Goal: Information Seeking & Learning: Understand process/instructions

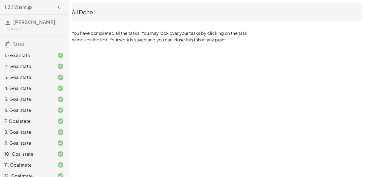
scroll to position [105, 0]
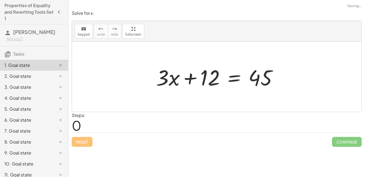
click at [234, 78] on div at bounding box center [218, 77] width 131 height 28
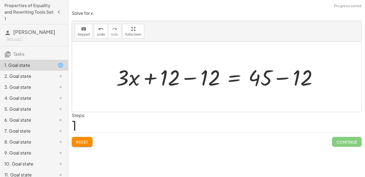
click at [152, 77] on div at bounding box center [218, 77] width 211 height 28
click at [186, 77] on div at bounding box center [218, 77] width 211 height 28
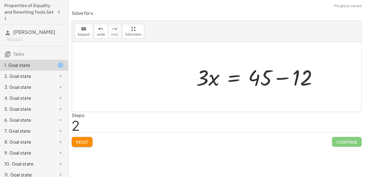
click at [282, 77] on div at bounding box center [258, 77] width 131 height 28
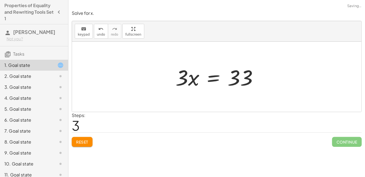
click at [214, 77] on div at bounding box center [219, 77] width 92 height 28
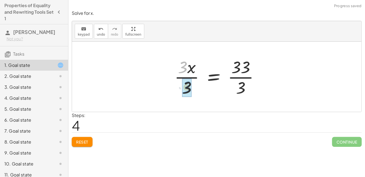
drag, startPoint x: 183, startPoint y: 69, endPoint x: 186, endPoint y: 87, distance: 18.0
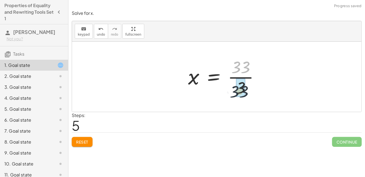
drag, startPoint x: 243, startPoint y: 67, endPoint x: 241, endPoint y: 93, distance: 25.5
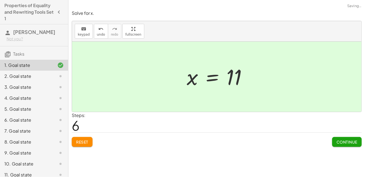
click at [47, 73] on div "2. Goal state" at bounding box center [26, 76] width 44 height 7
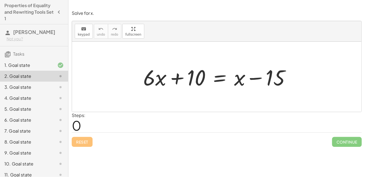
click at [221, 78] on div at bounding box center [218, 77] width 157 height 28
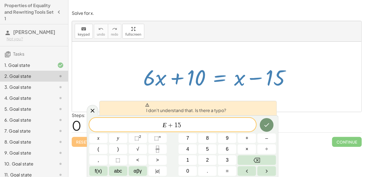
click at [184, 119] on div "E + 1 5 ​" at bounding box center [172, 125] width 167 height 14
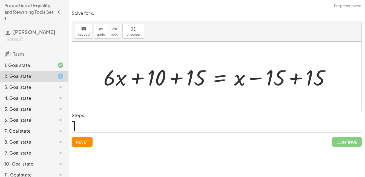
click at [290, 77] on div at bounding box center [219, 77] width 236 height 28
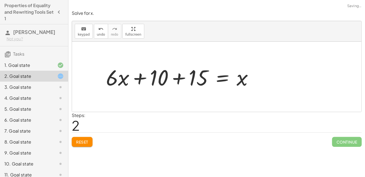
click at [175, 77] on div at bounding box center [181, 77] width 157 height 28
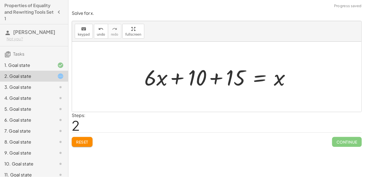
click at [218, 74] on div at bounding box center [218, 77] width 157 height 28
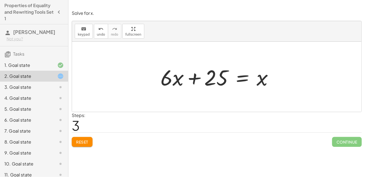
click at [244, 76] on div at bounding box center [219, 77] width 122 height 28
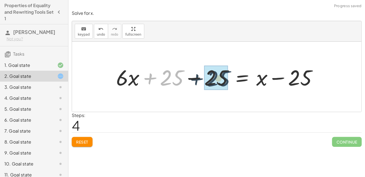
drag, startPoint x: 163, startPoint y: 76, endPoint x: 213, endPoint y: 76, distance: 50.6
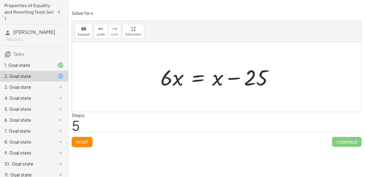
click at [197, 79] on div at bounding box center [219, 77] width 122 height 28
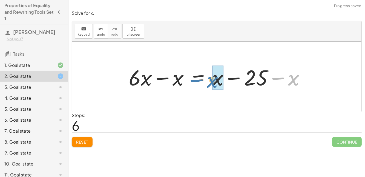
drag, startPoint x: 292, startPoint y: 76, endPoint x: 211, endPoint y: 78, distance: 81.6
click at [211, 78] on div at bounding box center [219, 77] width 186 height 28
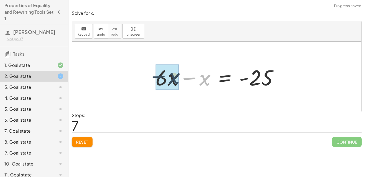
drag, startPoint x: 203, startPoint y: 79, endPoint x: 172, endPoint y: 77, distance: 31.2
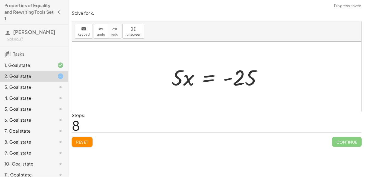
click at [210, 77] on div at bounding box center [219, 77] width 100 height 28
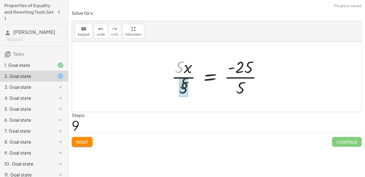
drag, startPoint x: 182, startPoint y: 68, endPoint x: 184, endPoint y: 83, distance: 15.5
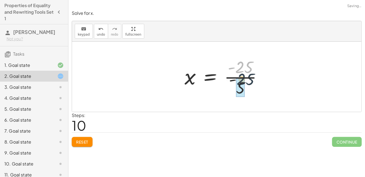
drag, startPoint x: 243, startPoint y: 66, endPoint x: 242, endPoint y: 85, distance: 19.5
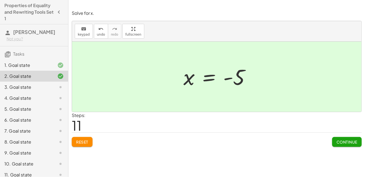
click at [22, 89] on div "3. Goal state" at bounding box center [26, 87] width 44 height 7
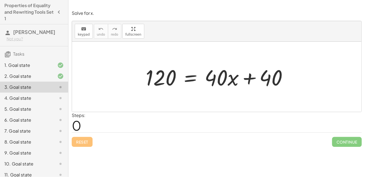
click at [190, 79] on div at bounding box center [219, 77] width 152 height 28
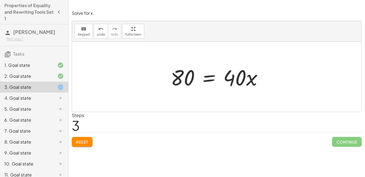
click at [207, 78] on div at bounding box center [219, 77] width 102 height 28
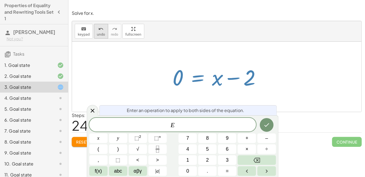
click at [97, 33] on span "undo" at bounding box center [101, 35] width 8 height 4
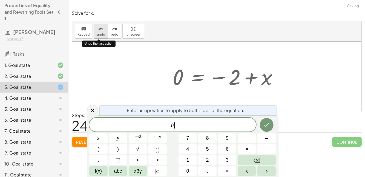
click at [97, 33] on span "undo" at bounding box center [101, 35] width 8 height 4
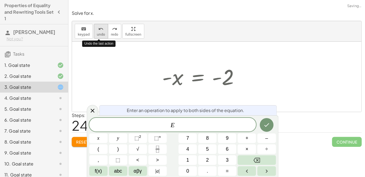
click at [97, 33] on span "undo" at bounding box center [101, 35] width 8 height 4
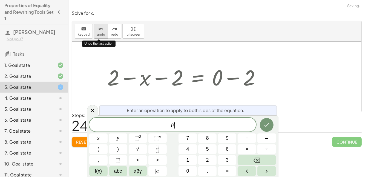
click at [97, 33] on span "undo" at bounding box center [101, 35] width 8 height 4
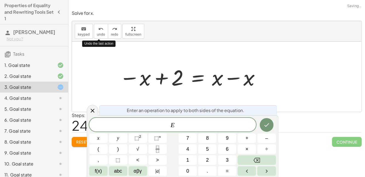
click at [81, 142] on span "Reset" at bounding box center [82, 141] width 12 height 5
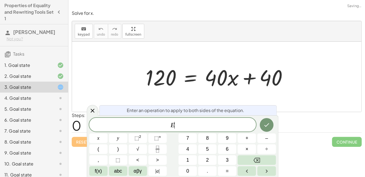
click at [176, 127] on span "E ​" at bounding box center [172, 125] width 167 height 8
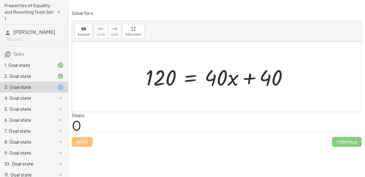
click at [191, 83] on div at bounding box center [219, 77] width 152 height 28
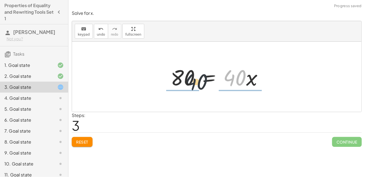
drag, startPoint x: 238, startPoint y: 77, endPoint x: 148, endPoint y: 75, distance: 90.6
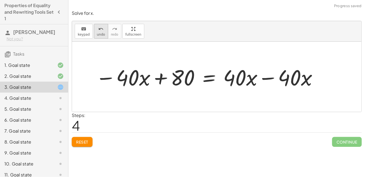
click at [100, 33] on span "undo" at bounding box center [101, 35] width 8 height 4
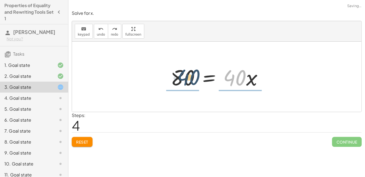
drag, startPoint x: 242, startPoint y: 81, endPoint x: 198, endPoint y: 82, distance: 43.5
click at [198, 82] on div at bounding box center [219, 77] width 102 height 28
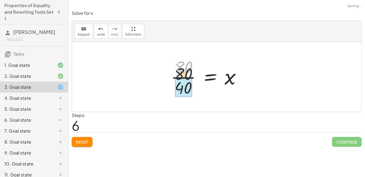
drag, startPoint x: 185, startPoint y: 65, endPoint x: 186, endPoint y: 81, distance: 16.2
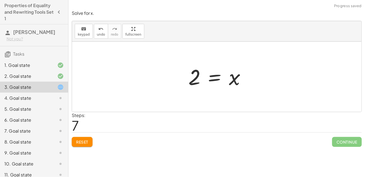
click at [216, 79] on div at bounding box center [219, 76] width 67 height 27
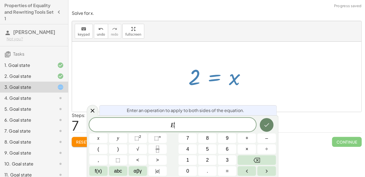
click at [267, 124] on icon "Done" at bounding box center [266, 125] width 5 height 4
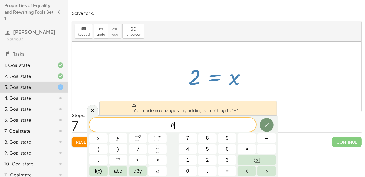
click at [268, 69] on div at bounding box center [216, 77] width 289 height 70
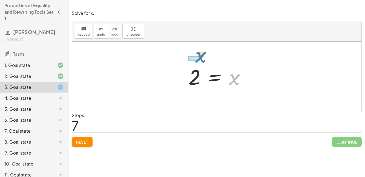
drag, startPoint x: 237, startPoint y: 80, endPoint x: 201, endPoint y: 58, distance: 42.2
click at [201, 58] on div "120 = + · 40 · x + 40 + 120 − 40 = + · 40 · x + 40 − 40 + 120 − 40 = + · 40 · x…" at bounding box center [216, 77] width 289 height 70
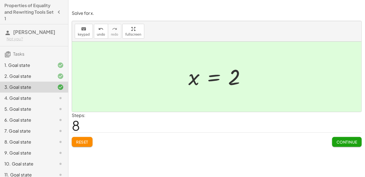
click at [38, 97] on div "4. Goal state" at bounding box center [26, 98] width 44 height 7
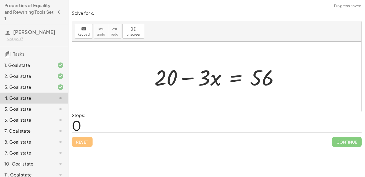
click at [38, 97] on div "4. Goal state" at bounding box center [26, 98] width 44 height 7
click at [235, 78] on div at bounding box center [219, 77] width 135 height 28
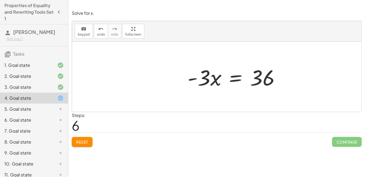
click at [237, 86] on div at bounding box center [218, 77] width 221 height 28
click at [238, 78] on div at bounding box center [218, 76] width 221 height 27
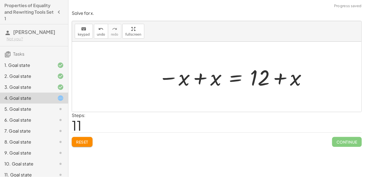
click at [199, 79] on div at bounding box center [218, 77] width 221 height 28
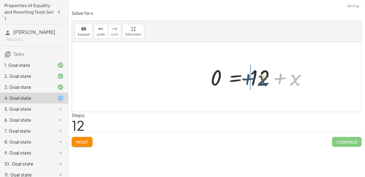
drag, startPoint x: 293, startPoint y: 75, endPoint x: 257, endPoint y: 76, distance: 35.8
click at [257, 76] on div at bounding box center [218, 77] width 221 height 28
drag, startPoint x: 294, startPoint y: 79, endPoint x: 196, endPoint y: 78, distance: 97.4
click at [196, 78] on div at bounding box center [218, 77] width 221 height 28
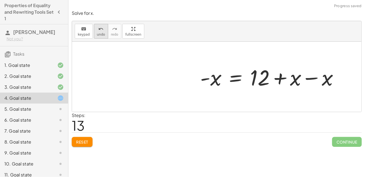
click at [98, 30] on icon "undo" at bounding box center [100, 29] width 5 height 7
click at [101, 31] on icon "undo" at bounding box center [100, 29] width 5 height 7
click at [99, 28] on icon "undo" at bounding box center [100, 29] width 5 height 7
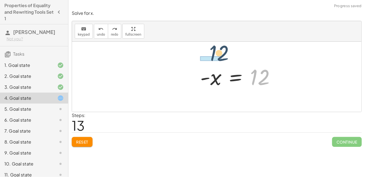
drag, startPoint x: 263, startPoint y: 78, endPoint x: 215, endPoint y: 54, distance: 53.0
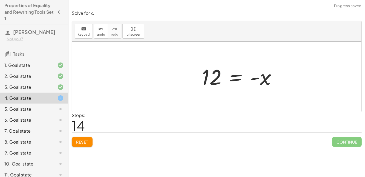
click at [255, 77] on div at bounding box center [218, 76] width 221 height 27
drag, startPoint x: 267, startPoint y: 79, endPoint x: 193, endPoint y: 78, distance: 73.3
click at [193, 78] on div at bounding box center [218, 76] width 221 height 27
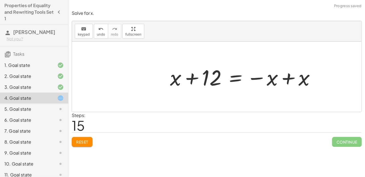
click at [190, 77] on div at bounding box center [218, 77] width 221 height 28
click at [286, 77] on div at bounding box center [218, 77] width 221 height 28
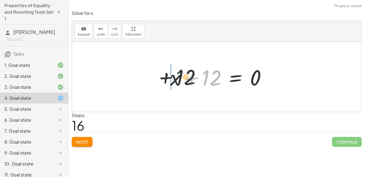
drag, startPoint x: 216, startPoint y: 78, endPoint x: 167, endPoint y: 80, distance: 48.7
click at [167, 80] on div at bounding box center [218, 77] width 221 height 28
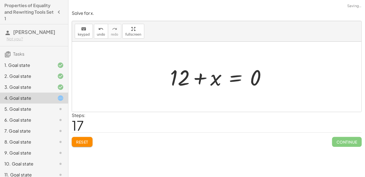
click at [234, 79] on div at bounding box center [218, 77] width 221 height 28
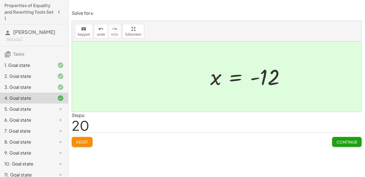
click at [29, 111] on div "5. Goal state" at bounding box center [26, 109] width 44 height 7
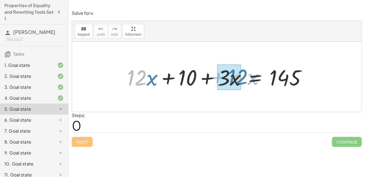
drag, startPoint x: 130, startPoint y: 80, endPoint x: 230, endPoint y: 79, distance: 99.6
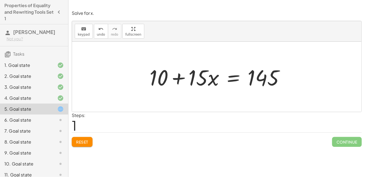
click at [230, 79] on div at bounding box center [219, 77] width 144 height 28
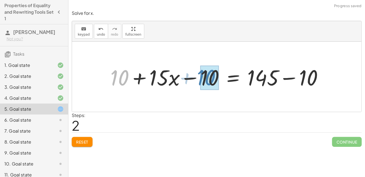
drag, startPoint x: 118, startPoint y: 79, endPoint x: 211, endPoint y: 80, distance: 93.0
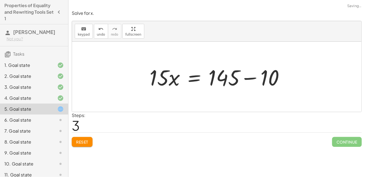
click at [314, 74] on div at bounding box center [216, 77] width 289 height 70
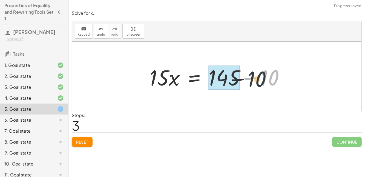
drag, startPoint x: 269, startPoint y: 72, endPoint x: 227, endPoint y: 73, distance: 42.7
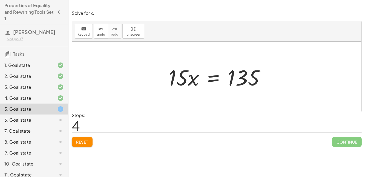
click at [214, 80] on div at bounding box center [219, 77] width 106 height 28
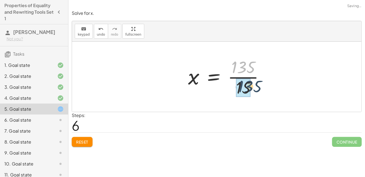
drag, startPoint x: 241, startPoint y: 65, endPoint x: 247, endPoint y: 86, distance: 21.4
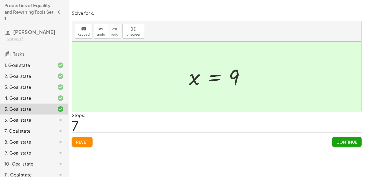
click at [62, 120] on icon at bounding box center [60, 120] width 7 height 7
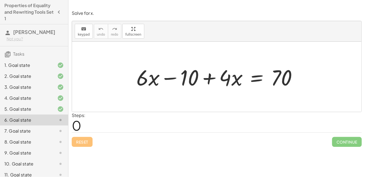
click at [62, 120] on icon at bounding box center [60, 120] width 7 height 7
click at [145, 74] on div at bounding box center [219, 77] width 171 height 28
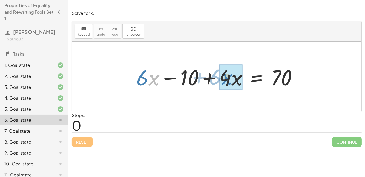
drag, startPoint x: 151, startPoint y: 76, endPoint x: 225, endPoint y: 75, distance: 73.3
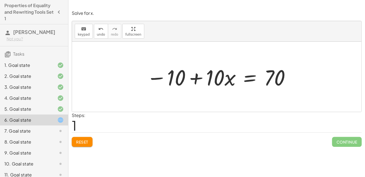
click at [245, 77] on div at bounding box center [219, 77] width 150 height 28
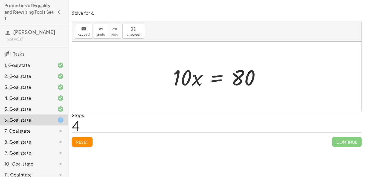
click at [217, 77] on div at bounding box center [218, 77] width 97 height 28
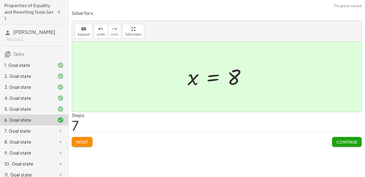
click at [30, 130] on div "7. Goal state" at bounding box center [26, 130] width 44 height 7
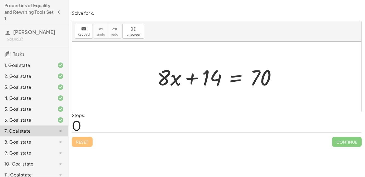
click at [237, 70] on div at bounding box center [218, 77] width 129 height 28
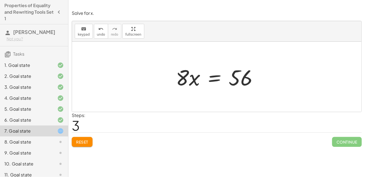
click at [215, 78] on div at bounding box center [219, 77] width 92 height 28
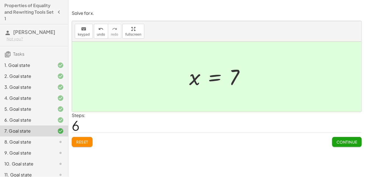
click at [34, 142] on div "8. Goal state" at bounding box center [26, 141] width 44 height 7
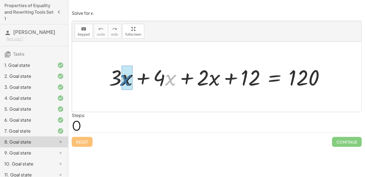
drag, startPoint x: 169, startPoint y: 75, endPoint x: 124, endPoint y: 75, distance: 44.9
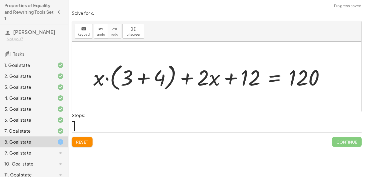
click at [141, 77] on div at bounding box center [211, 76] width 241 height 31
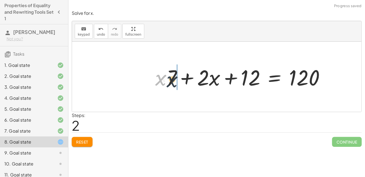
drag, startPoint x: 160, startPoint y: 80, endPoint x: 173, endPoint y: 79, distance: 13.1
click at [173, 79] on div at bounding box center [241, 77] width 179 height 28
drag, startPoint x: 213, startPoint y: 78, endPoint x: 163, endPoint y: 76, distance: 50.1
click at [163, 76] on div at bounding box center [241, 77] width 179 height 28
click at [189, 75] on div at bounding box center [234, 76] width 195 height 31
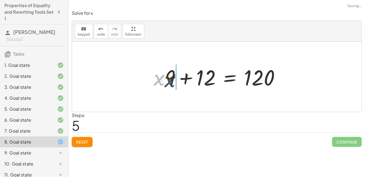
drag, startPoint x: 161, startPoint y: 79, endPoint x: 175, endPoint y: 80, distance: 14.5
click at [229, 82] on div at bounding box center [219, 77] width 136 height 28
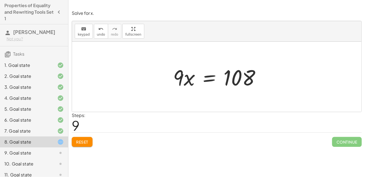
click at [212, 84] on div at bounding box center [218, 77] width 97 height 28
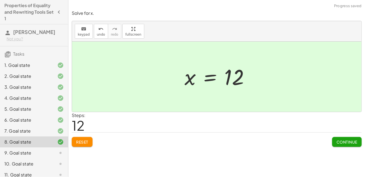
click at [336, 144] on button "Continue" at bounding box center [347, 142] width 30 height 10
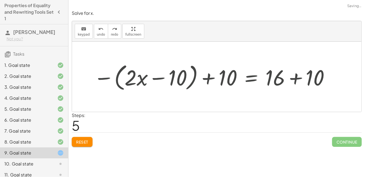
click at [77, 144] on button "Reset" at bounding box center [82, 142] width 21 height 10
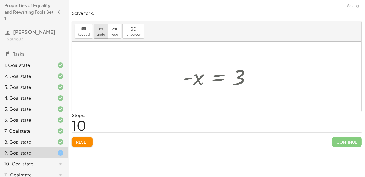
click at [98, 30] on icon "undo" at bounding box center [100, 29] width 5 height 7
click at [201, 78] on div at bounding box center [218, 76] width 77 height 27
click at [222, 78] on div at bounding box center [218, 76] width 77 height 27
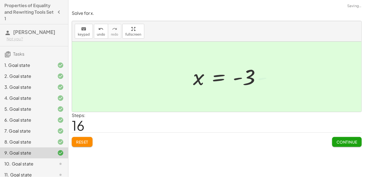
click at [258, 117] on div "Steps: 16" at bounding box center [217, 122] width 290 height 20
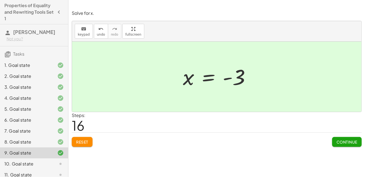
scroll to position [16, 0]
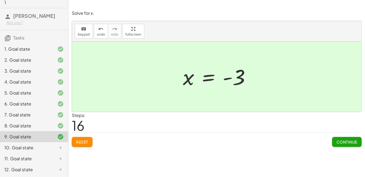
click at [19, 149] on div "10. Goal state" at bounding box center [26, 147] width 44 height 7
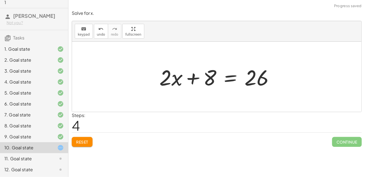
click at [231, 76] on div at bounding box center [218, 77] width 124 height 28
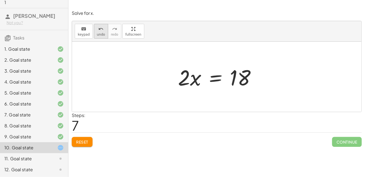
click at [94, 26] on button "undo undo" at bounding box center [101, 31] width 14 height 15
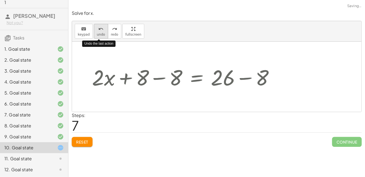
click at [97, 27] on div "undo" at bounding box center [101, 28] width 8 height 7
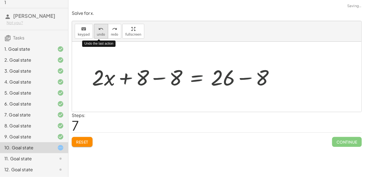
click at [97, 27] on div "undo" at bounding box center [101, 28] width 8 height 7
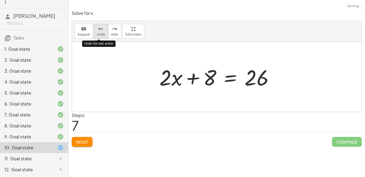
click at [98, 28] on icon "undo" at bounding box center [100, 29] width 5 height 7
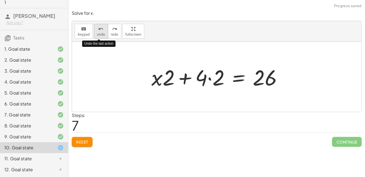
click at [99, 29] on icon "undo" at bounding box center [100, 29] width 5 height 7
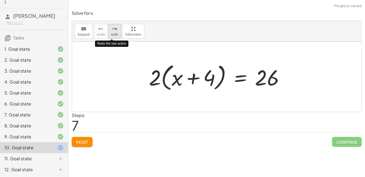
click at [114, 30] on icon "redo" at bounding box center [114, 29] width 5 height 7
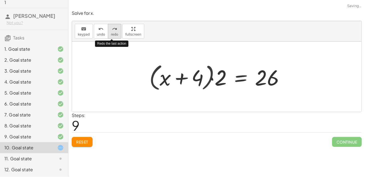
click at [114, 30] on icon "redo" at bounding box center [114, 29] width 5 height 7
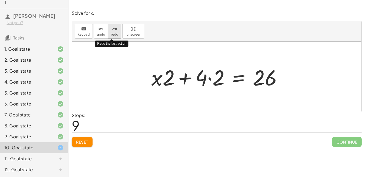
click at [114, 30] on icon "redo" at bounding box center [114, 29] width 5 height 7
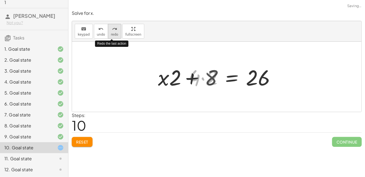
click at [114, 30] on icon "redo" at bounding box center [114, 29] width 5 height 7
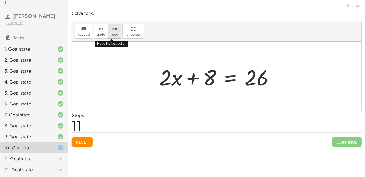
click at [114, 30] on icon "redo" at bounding box center [114, 29] width 5 height 7
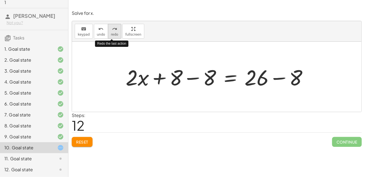
click at [114, 30] on icon "redo" at bounding box center [114, 29] width 5 height 7
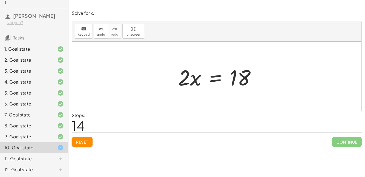
click at [216, 78] on div at bounding box center [219, 77] width 88 height 28
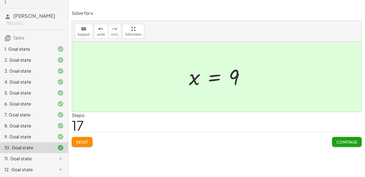
click at [19, 159] on div "11. Goal state" at bounding box center [26, 158] width 44 height 7
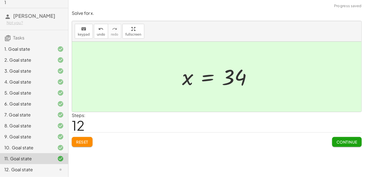
click at [41, 168] on div "12. Goal state" at bounding box center [26, 169] width 44 height 7
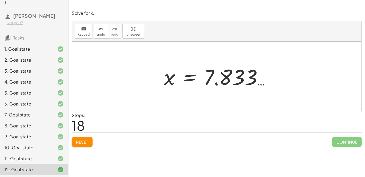
click at [213, 83] on div at bounding box center [218, 76] width 115 height 27
click at [208, 74] on div at bounding box center [218, 76] width 115 height 27
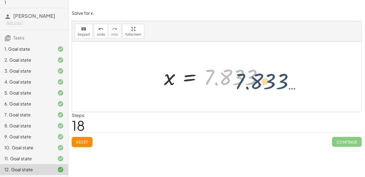
drag, startPoint x: 208, startPoint y: 74, endPoint x: 256, endPoint y: 76, distance: 47.9
click at [256, 76] on div at bounding box center [218, 76] width 115 height 27
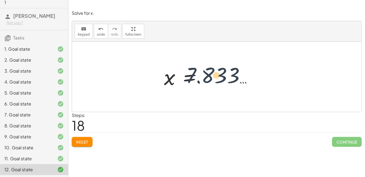
drag, startPoint x: 272, startPoint y: 75, endPoint x: 252, endPoint y: 73, distance: 19.8
click at [252, 73] on div at bounding box center [218, 76] width 115 height 27
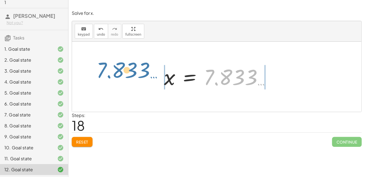
drag, startPoint x: 251, startPoint y: 73, endPoint x: 143, endPoint y: 67, distance: 108.0
click at [143, 67] on div "+ · 4 · ( + x + 1 ) + · 2 · x = 51 + · 4 · x + · 4 · 1 + · 2 · x = 51 + · 4 · x…" at bounding box center [216, 77] width 289 height 70
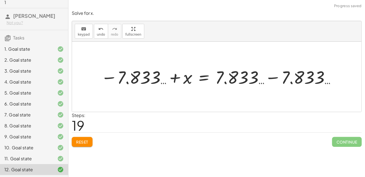
click at [171, 77] on div at bounding box center [219, 76] width 242 height 23
click at [271, 74] on div at bounding box center [219, 76] width 242 height 23
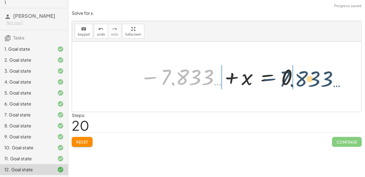
drag, startPoint x: 167, startPoint y: 74, endPoint x: 295, endPoint y: 71, distance: 128.3
click at [295, 71] on div at bounding box center [219, 76] width 164 height 27
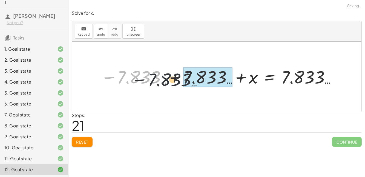
drag, startPoint x: 151, startPoint y: 74, endPoint x: 204, endPoint y: 73, distance: 53.1
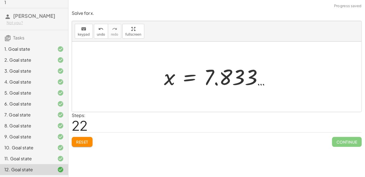
click at [189, 80] on div at bounding box center [218, 76] width 115 height 27
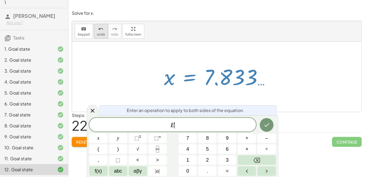
click at [98, 31] on button "undo undo" at bounding box center [101, 31] width 14 height 15
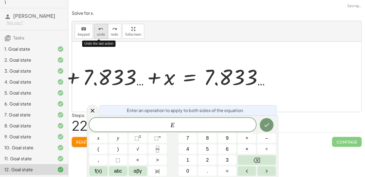
click at [98, 31] on button "undo undo" at bounding box center [101, 31] width 14 height 15
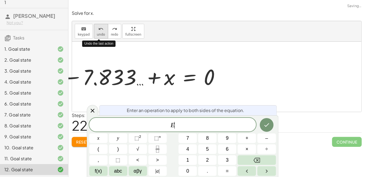
click at [98, 31] on button "undo undo" at bounding box center [101, 31] width 14 height 15
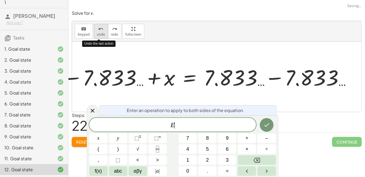
click at [98, 31] on button "undo undo" at bounding box center [101, 31] width 14 height 15
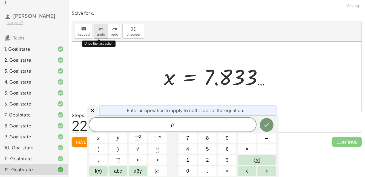
click at [98, 31] on button "undo undo" at bounding box center [101, 31] width 14 height 15
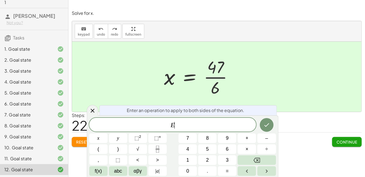
click at [268, 115] on div "Enter an operation to apply to both sides of the equation." at bounding box center [187, 110] width 177 height 10
click at [265, 119] on button "Done" at bounding box center [267, 125] width 14 height 14
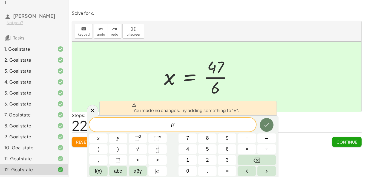
click at [267, 125] on icon "Done" at bounding box center [266, 125] width 5 height 4
